Goal: Navigation & Orientation: Find specific page/section

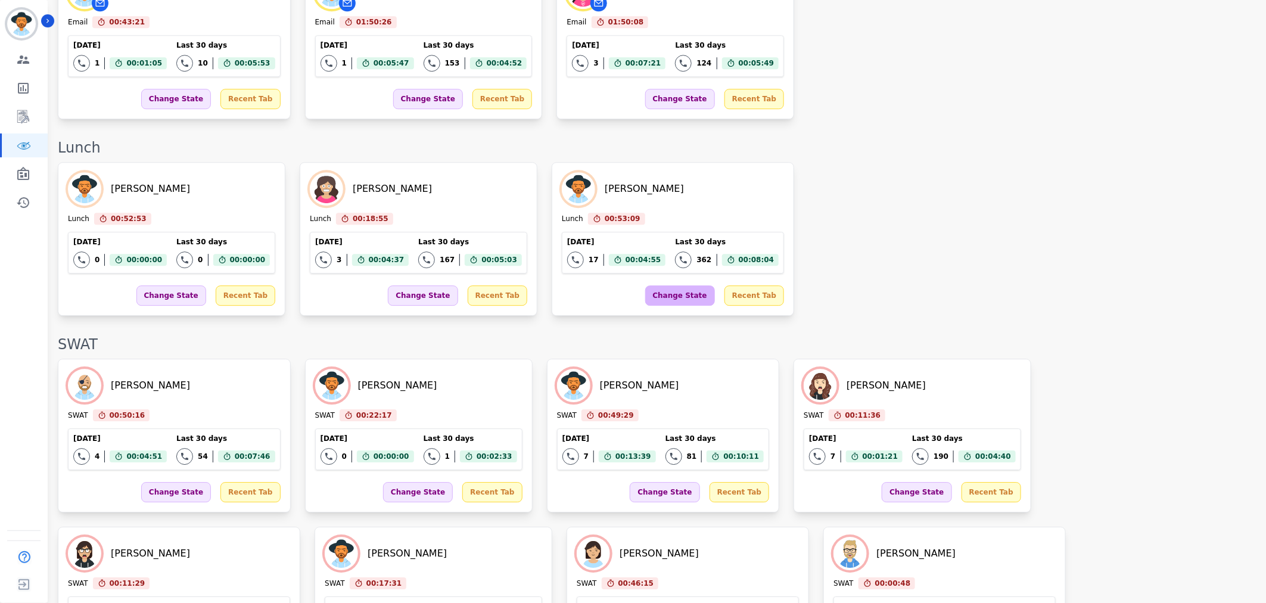
scroll to position [1547, 0]
